Goal: Find contact information: Find contact information

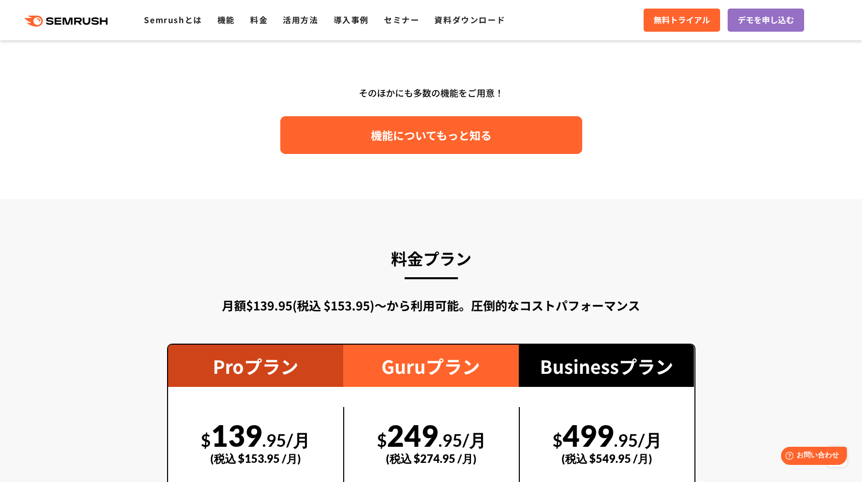
click at [465, 145] on link "機能についてもっと知る" at bounding box center [431, 135] width 302 height 38
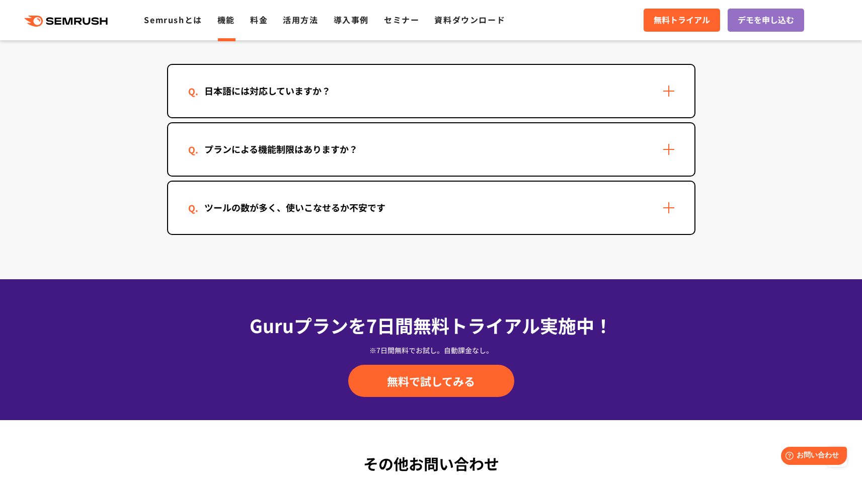
scroll to position [3267, 0]
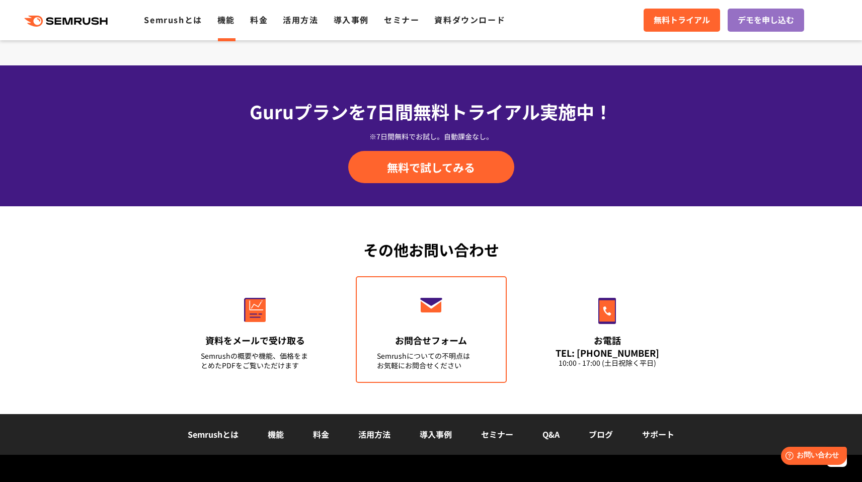
click at [421, 323] on link "お問合せフォーム Semrushについての不明点は お気軽にお問合せください" at bounding box center [431, 329] width 151 height 107
